Goal: Find specific page/section

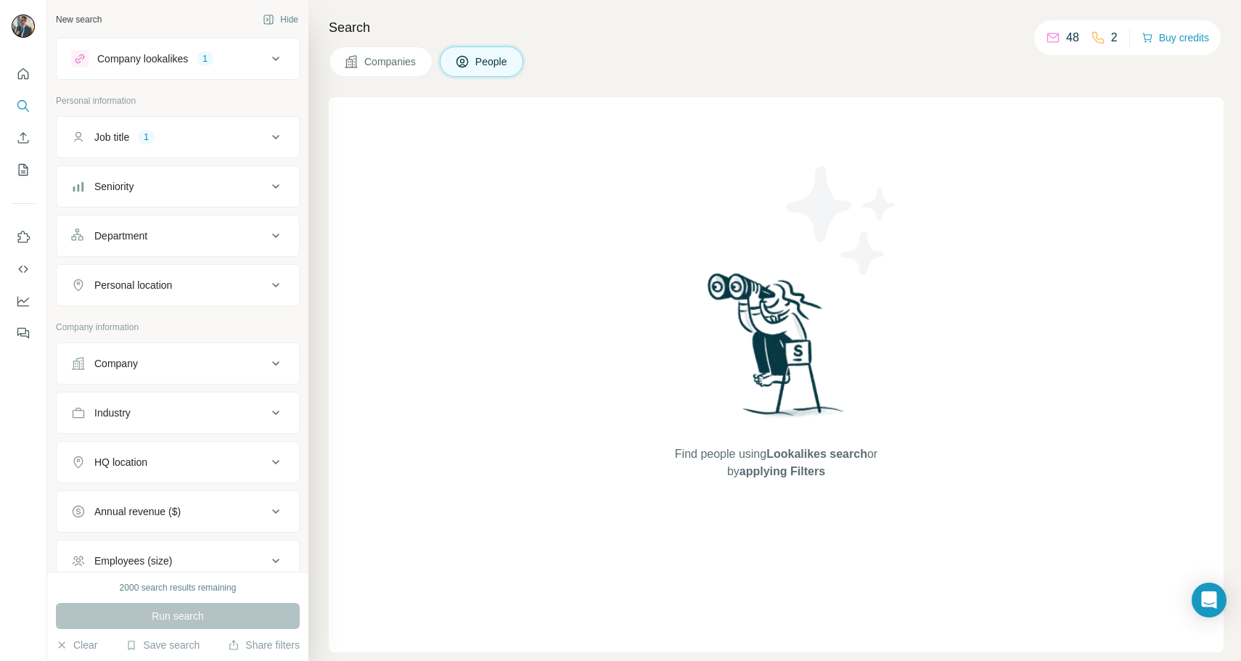
click at [402, 56] on span "Companies" at bounding box center [390, 61] width 53 height 15
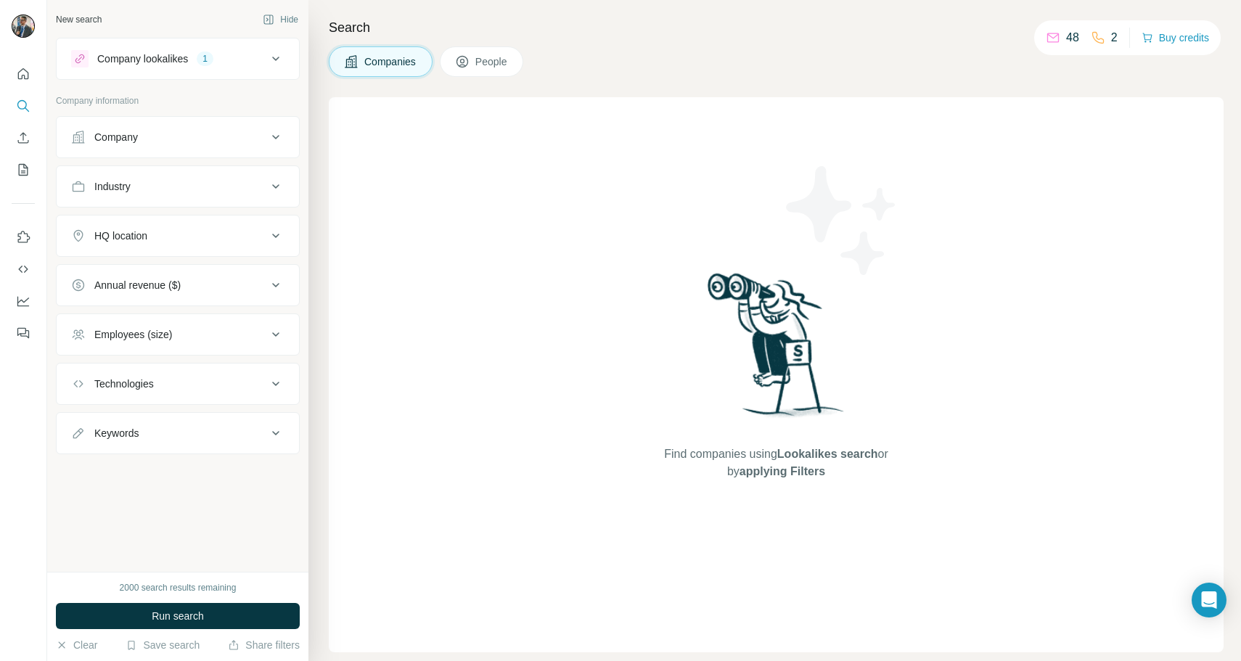
click at [470, 61] on icon at bounding box center [462, 61] width 15 height 15
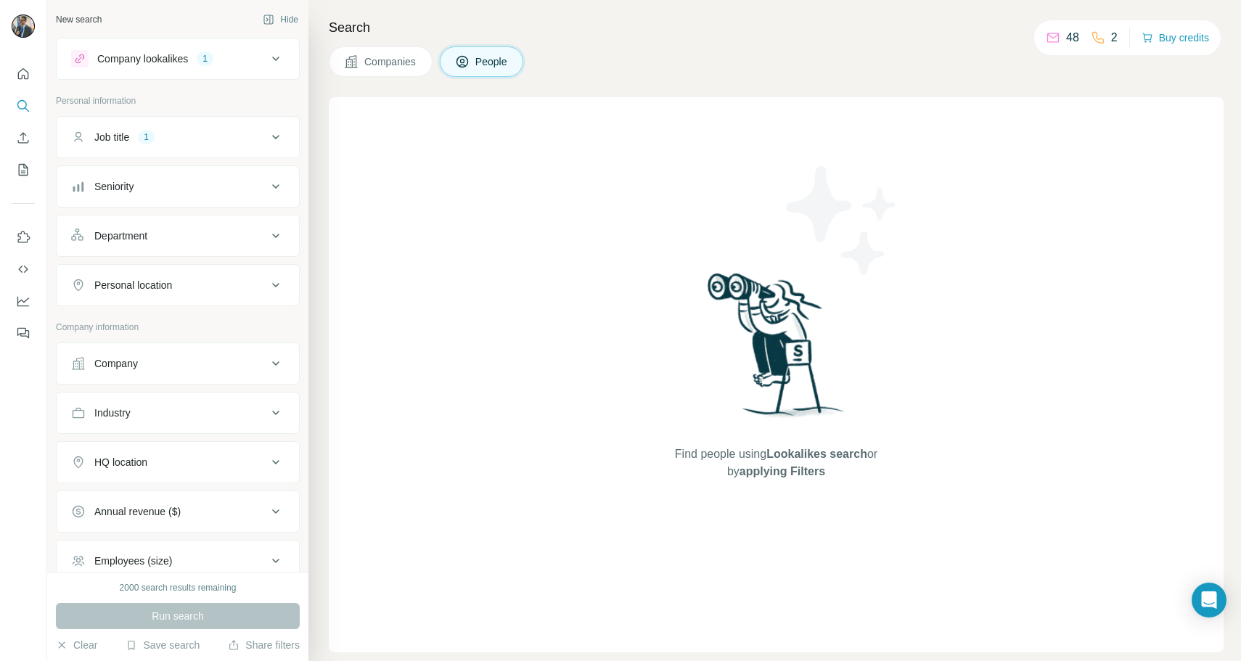
click at [223, 134] on div "Job title 1" at bounding box center [169, 137] width 196 height 15
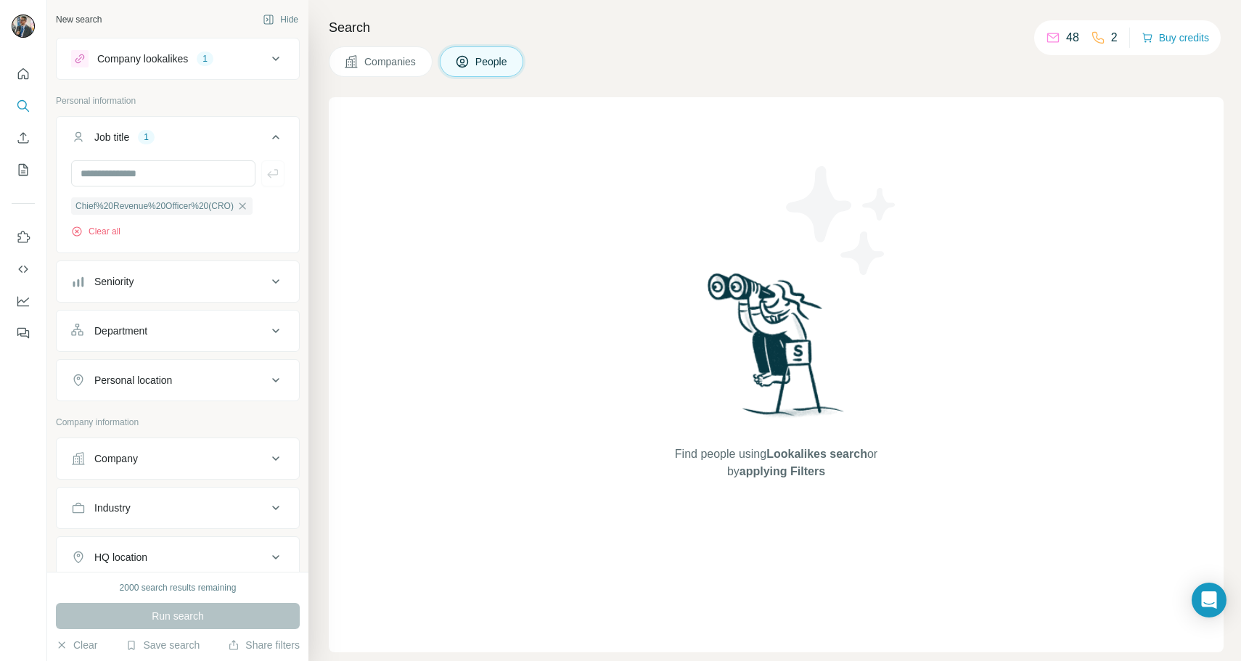
click at [230, 131] on div "Job title 1" at bounding box center [169, 137] width 196 height 15
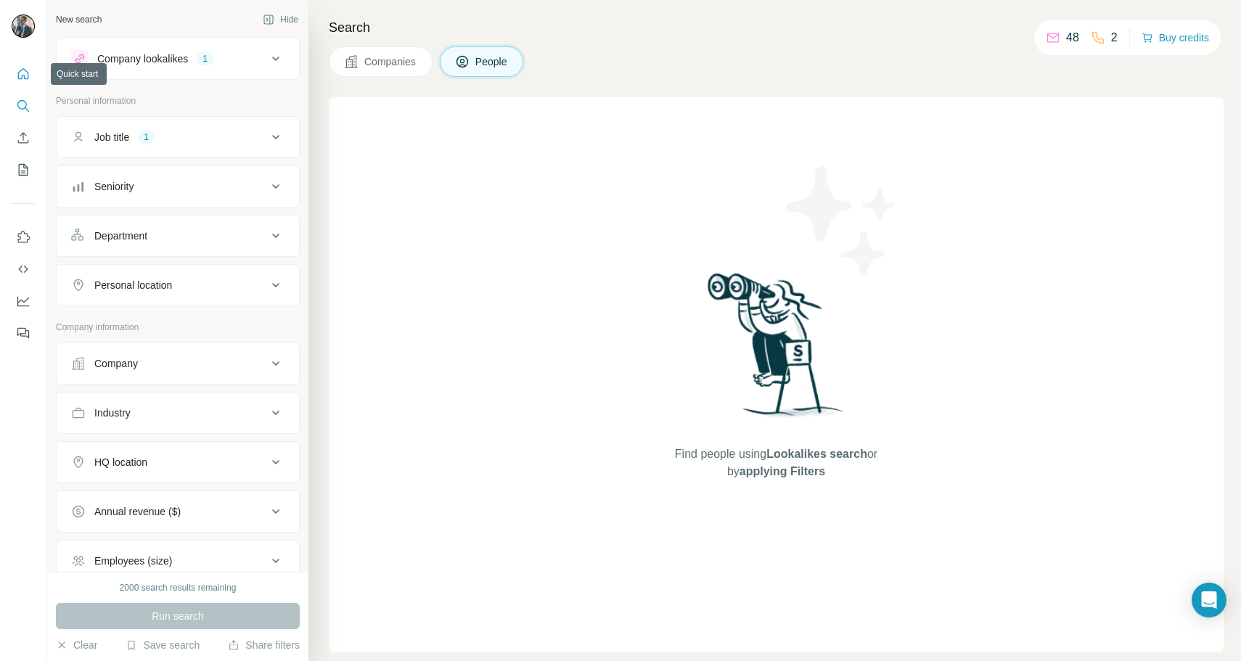
click at [26, 78] on icon "Quick start" at bounding box center [23, 74] width 15 height 15
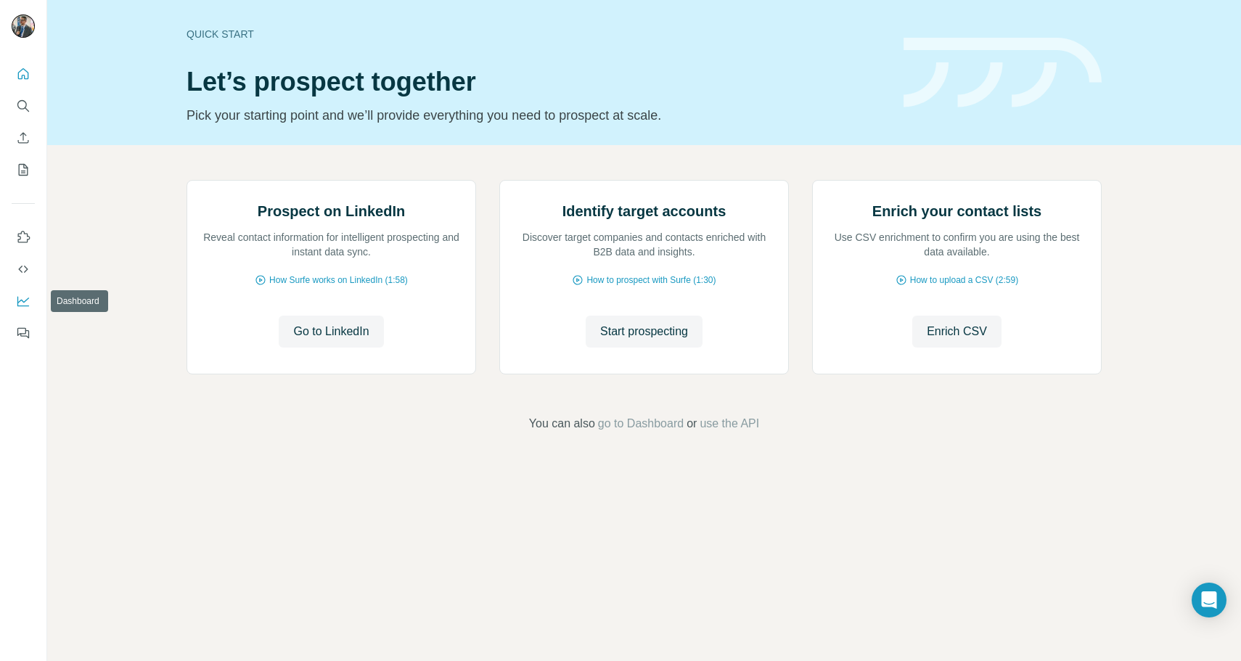
click at [26, 303] on icon "Dashboard" at bounding box center [23, 301] width 15 height 15
